Goal: Navigation & Orientation: Find specific page/section

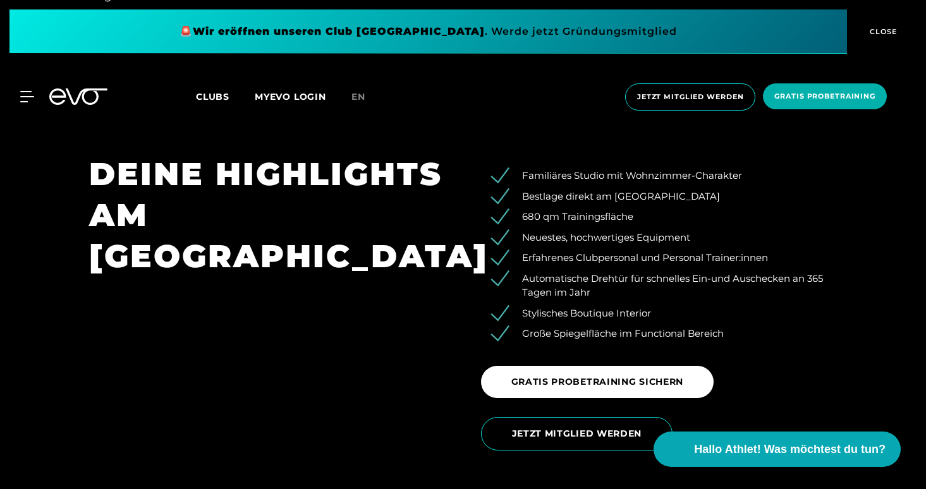
scroll to position [1998, 0]
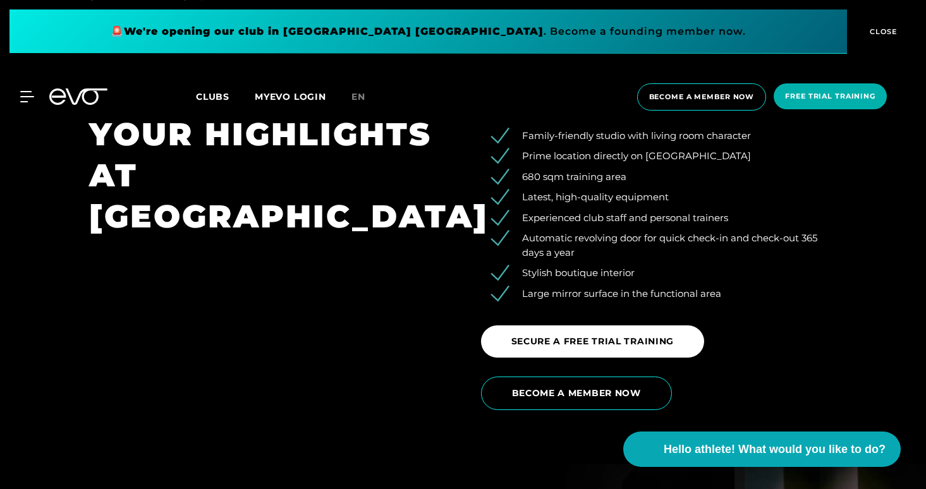
click at [445, 231] on div "YOUR HIGHLIGHTS AT ROSENTHALER PLATZ" at bounding box center [267, 267] width 392 height 307
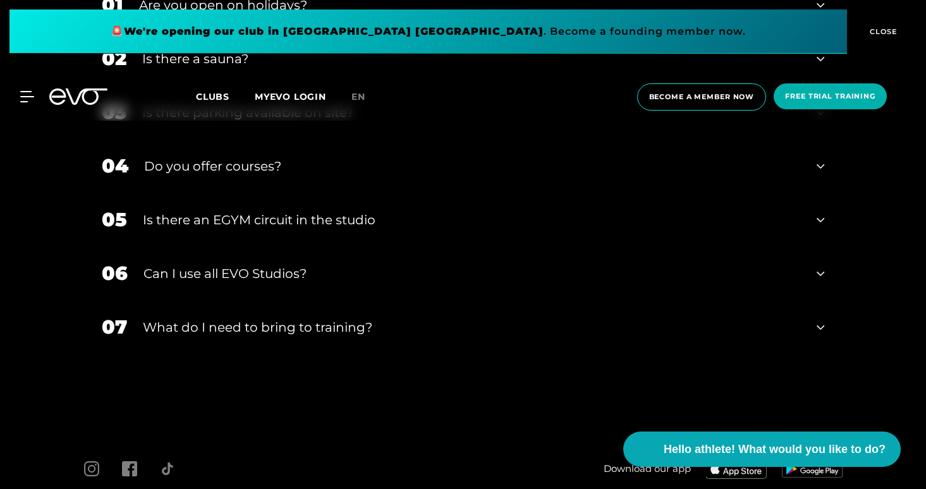
scroll to position [4618, 0]
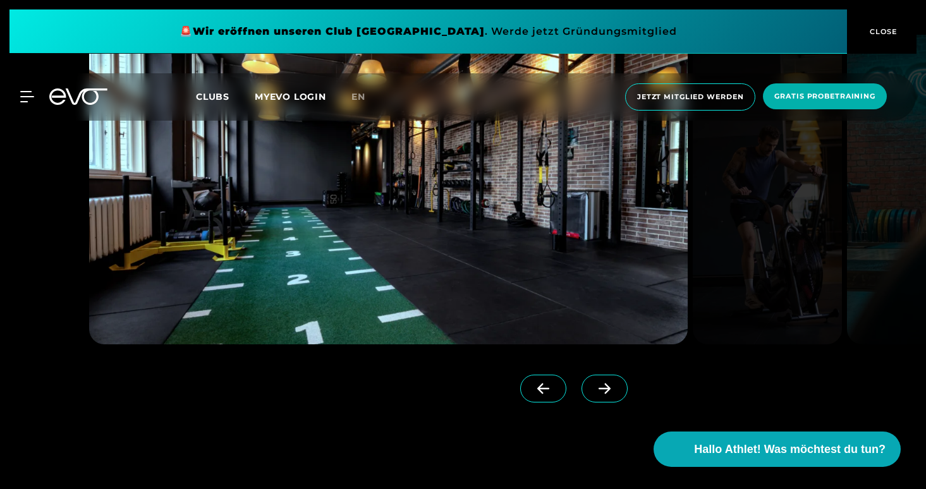
scroll to position [1193, 0]
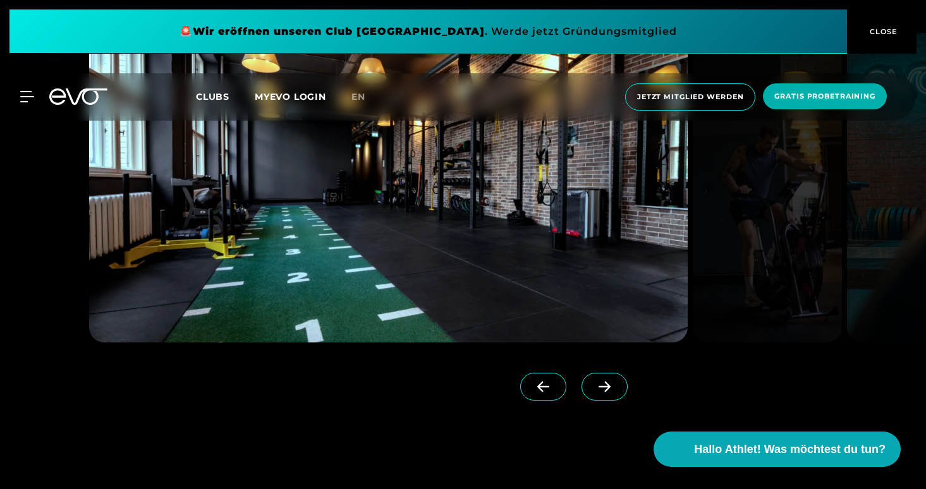
click at [594, 384] on icon at bounding box center [605, 386] width 22 height 11
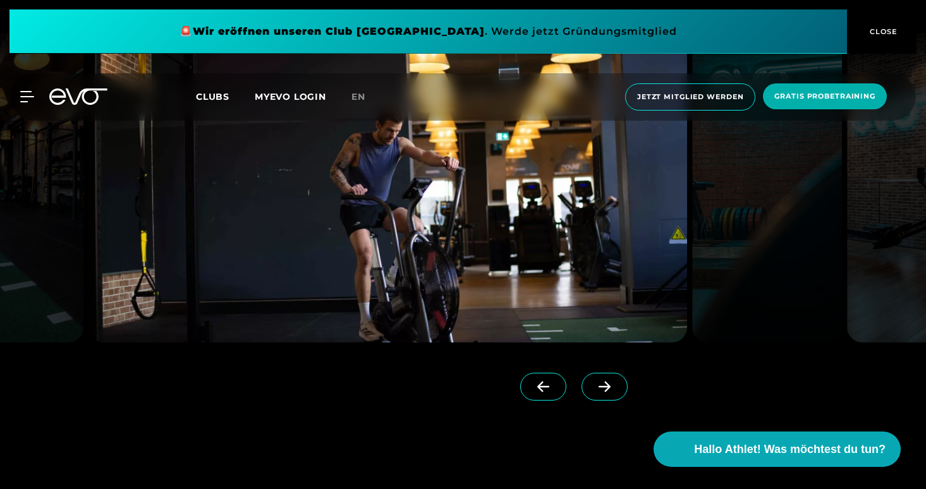
click at [594, 384] on icon at bounding box center [605, 386] width 22 height 11
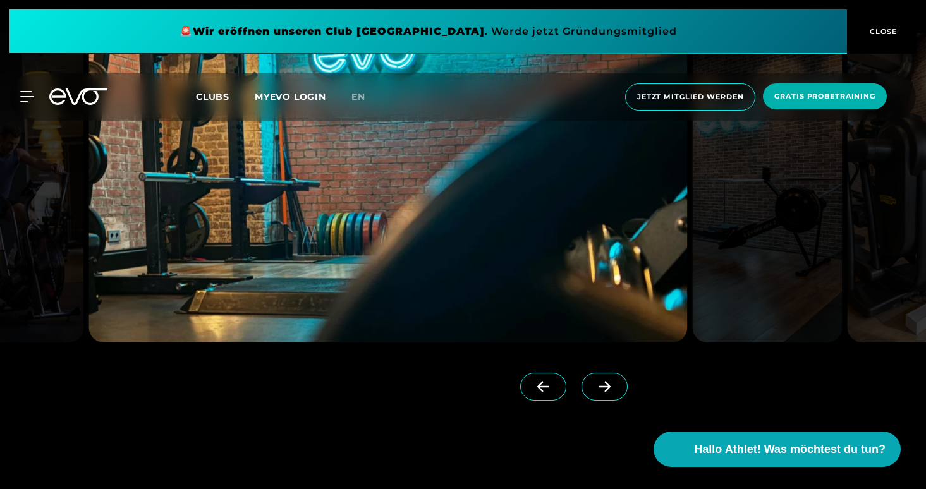
click at [594, 384] on icon at bounding box center [605, 386] width 22 height 11
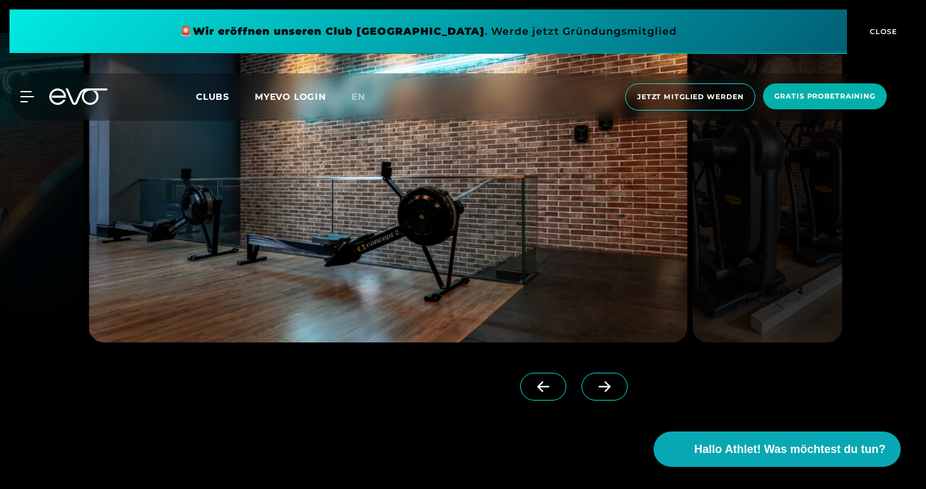
click at [594, 384] on icon at bounding box center [605, 386] width 22 height 11
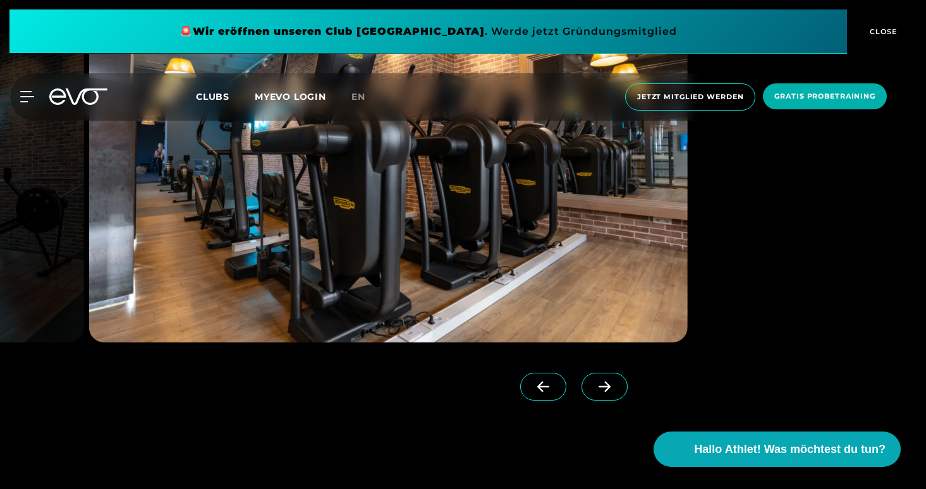
click at [594, 384] on icon at bounding box center [605, 386] width 22 height 11
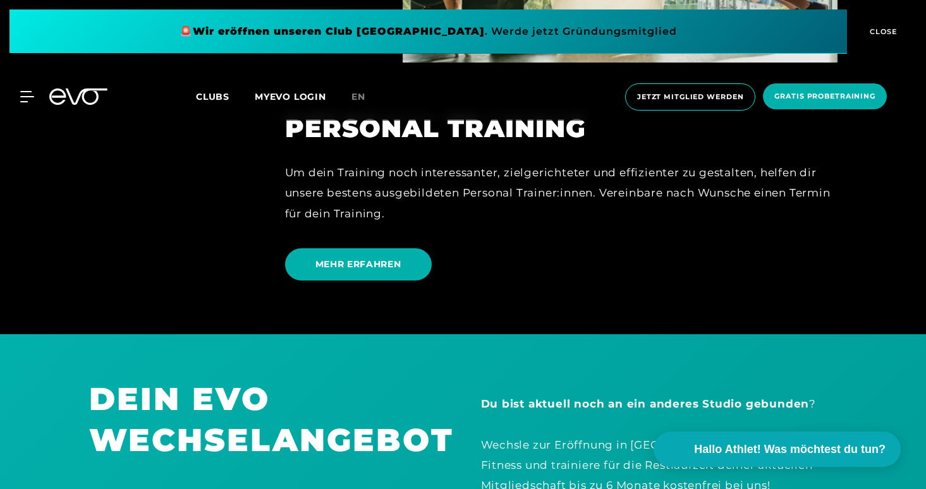
scroll to position [3330, 0]
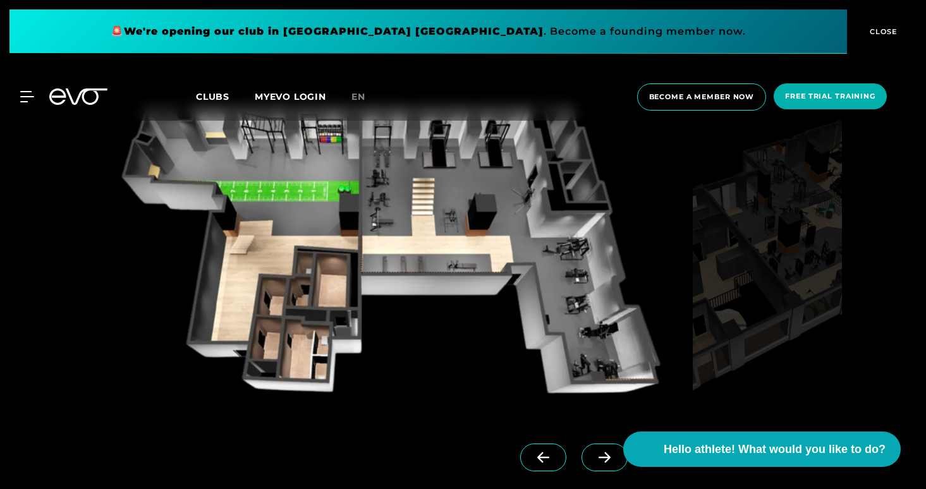
scroll to position [1129, 0]
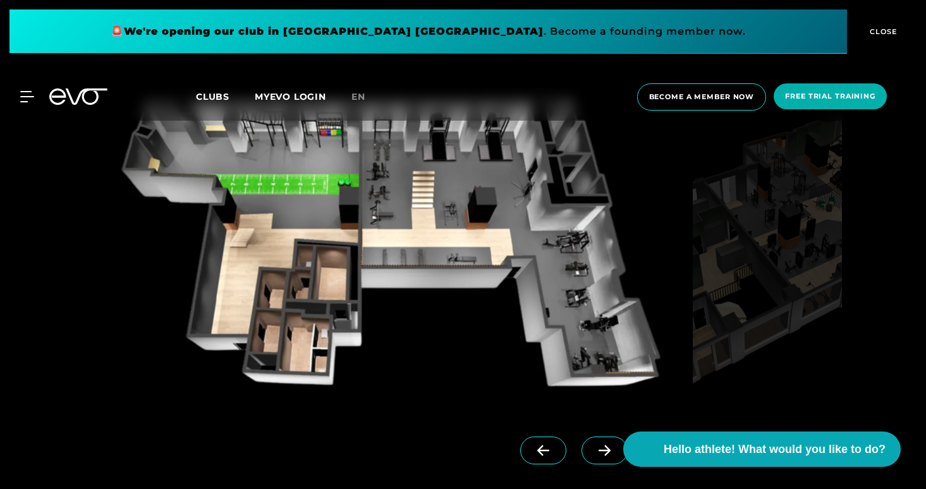
click at [594, 453] on icon at bounding box center [605, 450] width 22 height 11
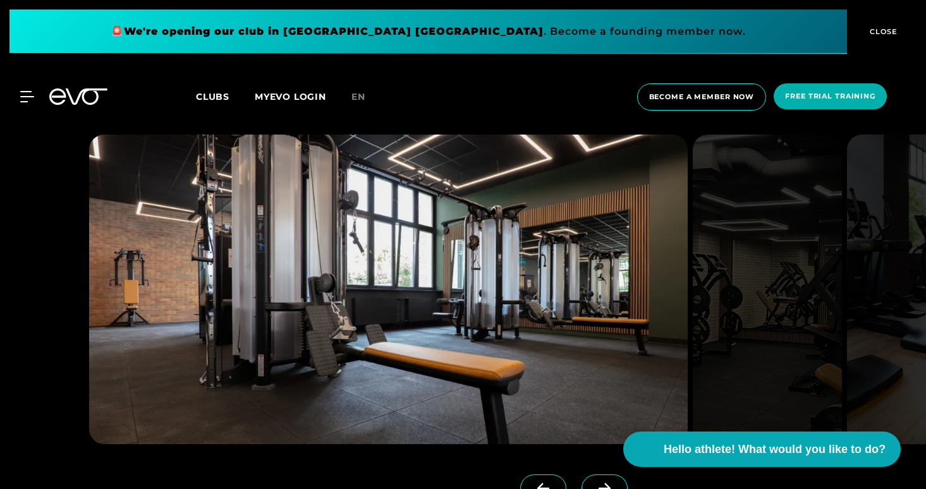
scroll to position [3002, 0]
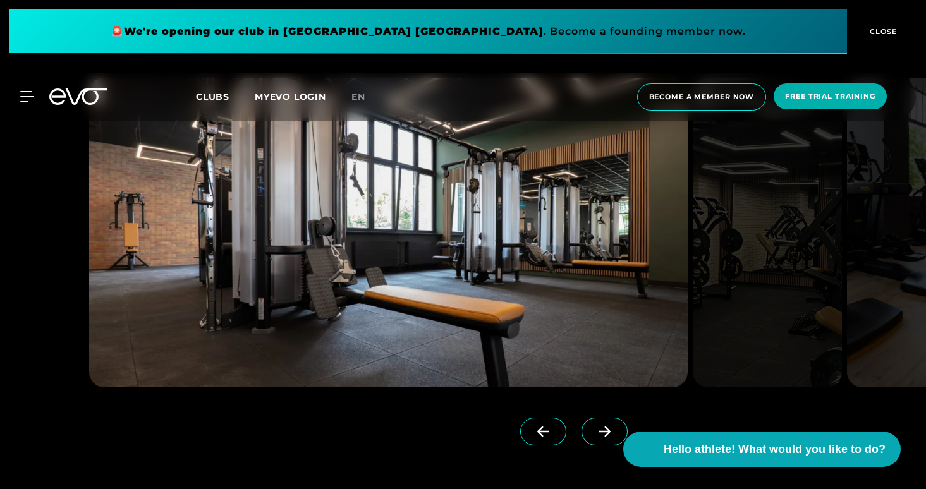
click at [594, 436] on icon at bounding box center [605, 431] width 22 height 11
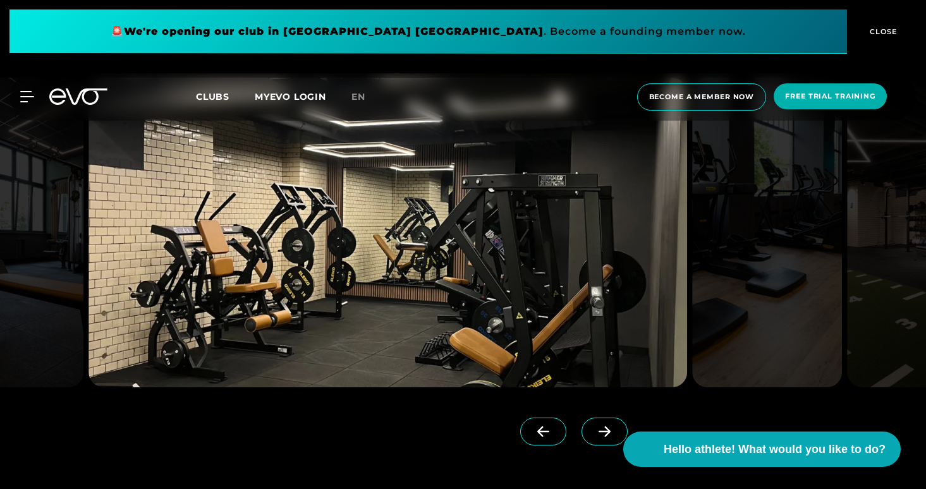
click at [594, 436] on icon at bounding box center [605, 431] width 22 height 11
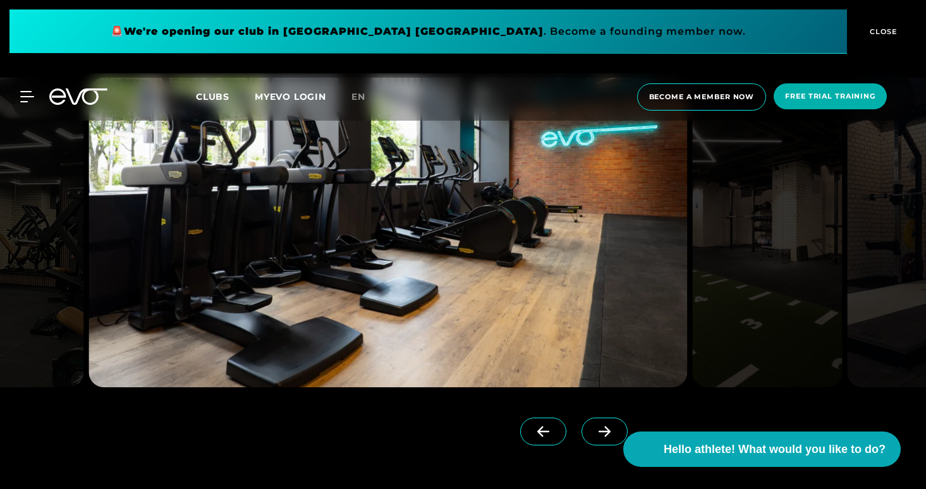
click at [594, 436] on icon at bounding box center [605, 431] width 22 height 11
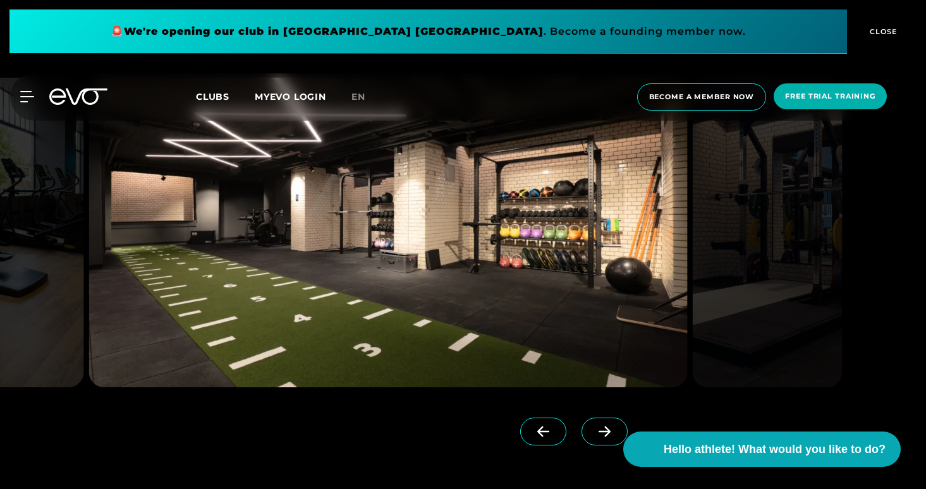
click at [594, 436] on icon at bounding box center [605, 431] width 22 height 11
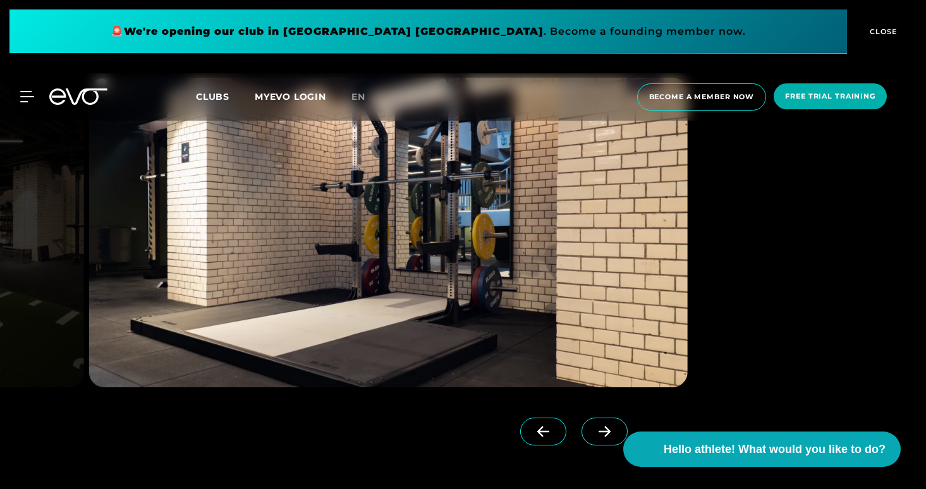
click at [594, 436] on icon at bounding box center [605, 431] width 22 height 11
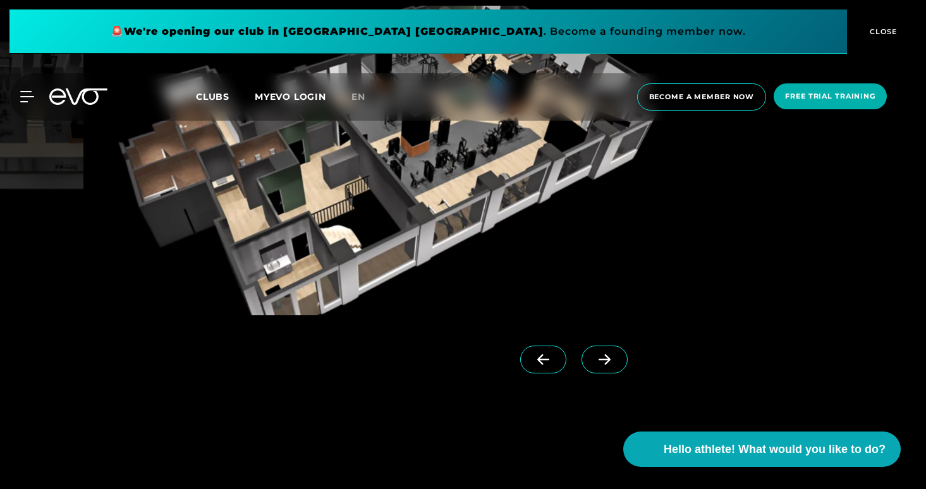
scroll to position [1141, 0]
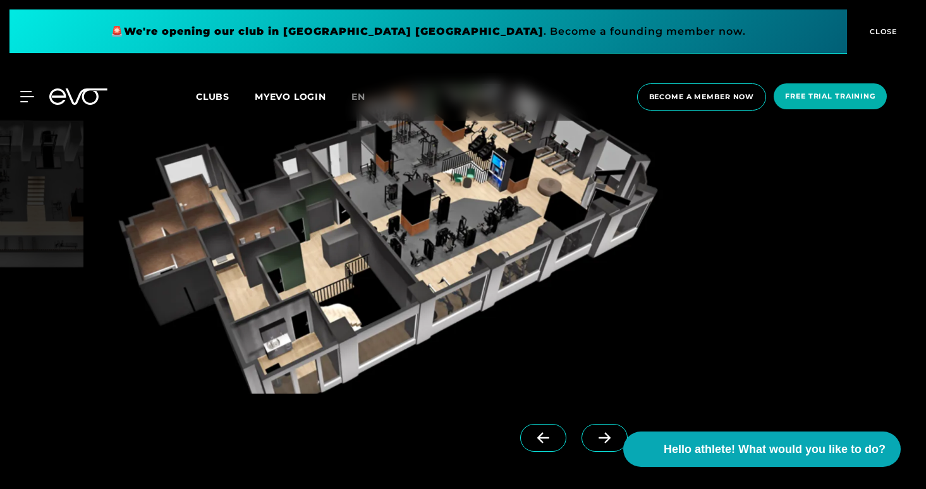
click at [532, 437] on icon at bounding box center [543, 438] width 22 height 11
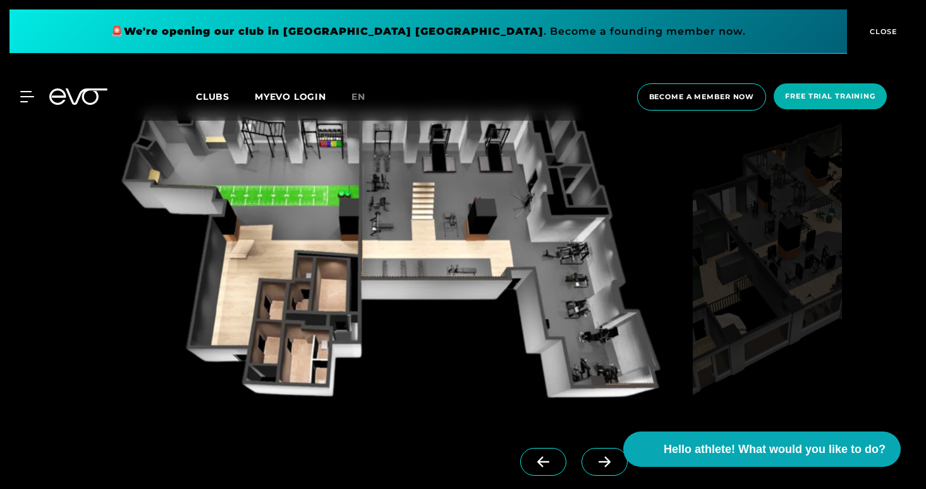
scroll to position [1119, 0]
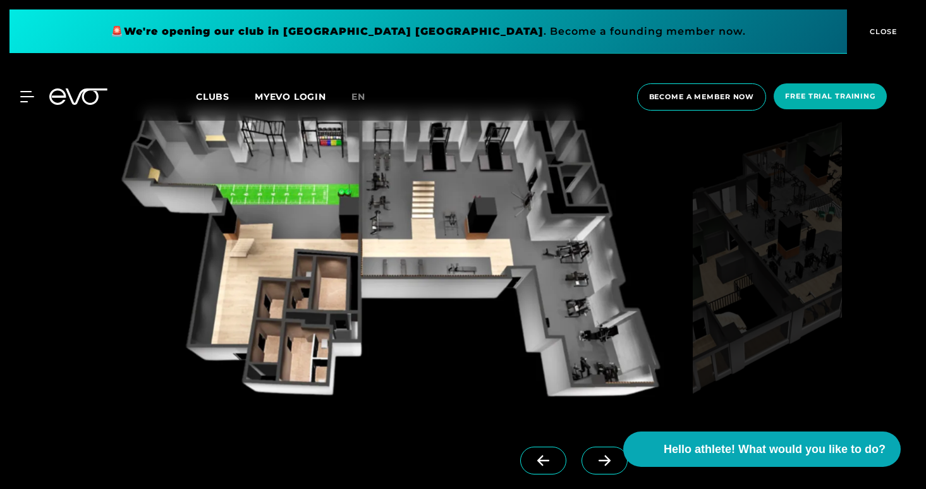
click at [599, 459] on icon at bounding box center [605, 461] width 12 height 11
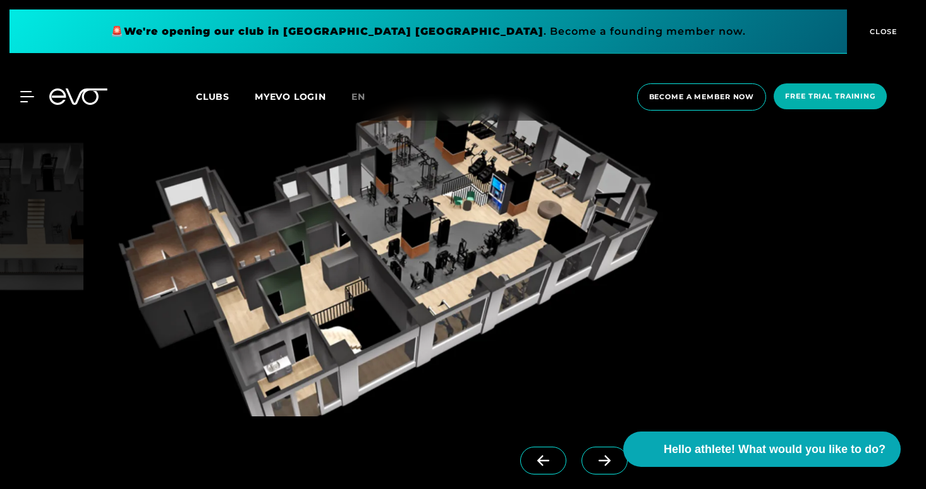
click at [532, 459] on icon at bounding box center [543, 460] width 22 height 11
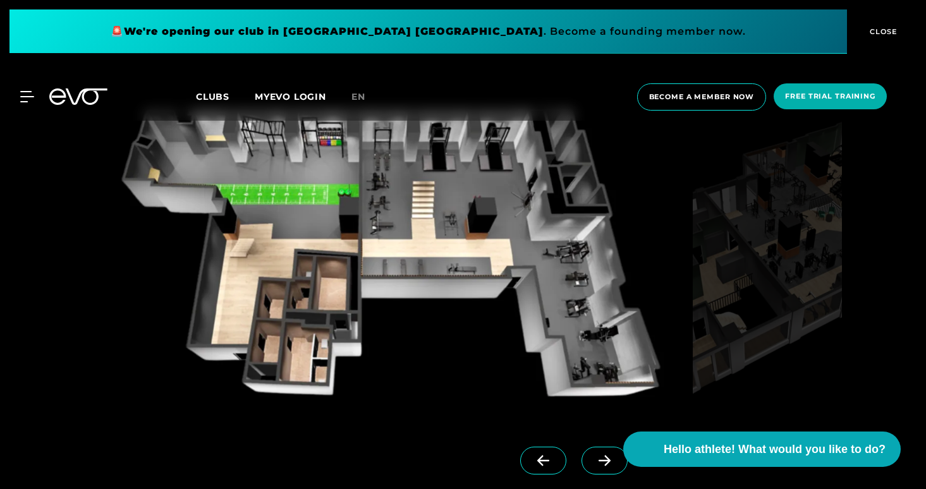
click at [532, 459] on icon at bounding box center [543, 460] width 22 height 11
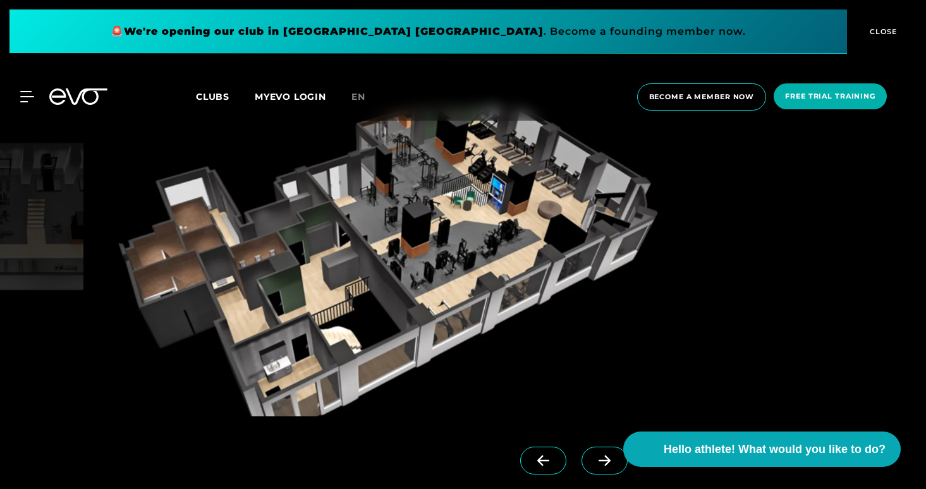
click at [532, 459] on icon at bounding box center [543, 460] width 22 height 11
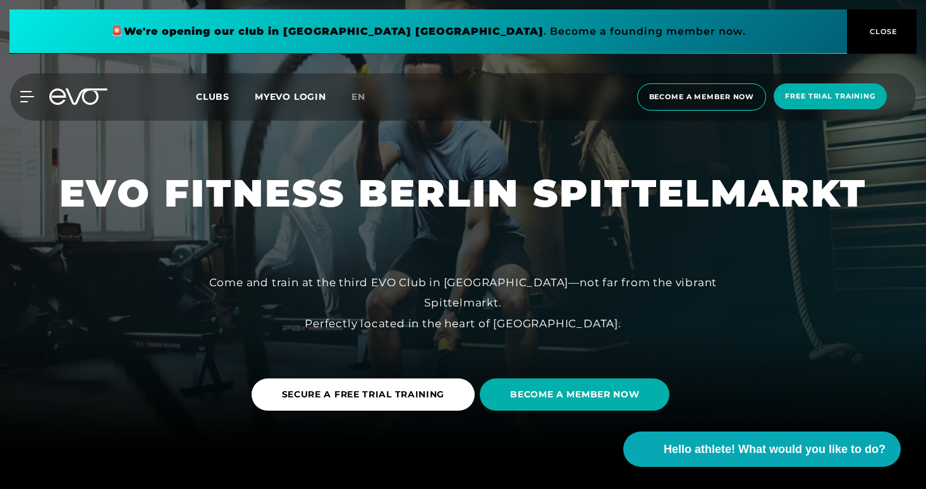
scroll to position [0, 0]
